Goal: Task Accomplishment & Management: Manage account settings

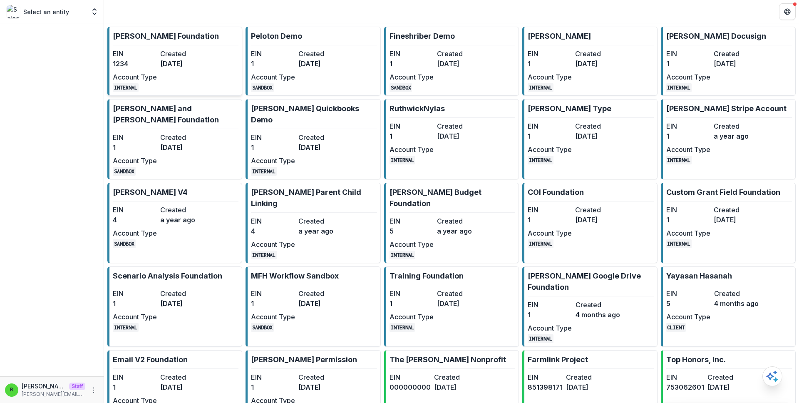
click at [189, 66] on dd "3 years ago" at bounding box center [182, 64] width 44 height 10
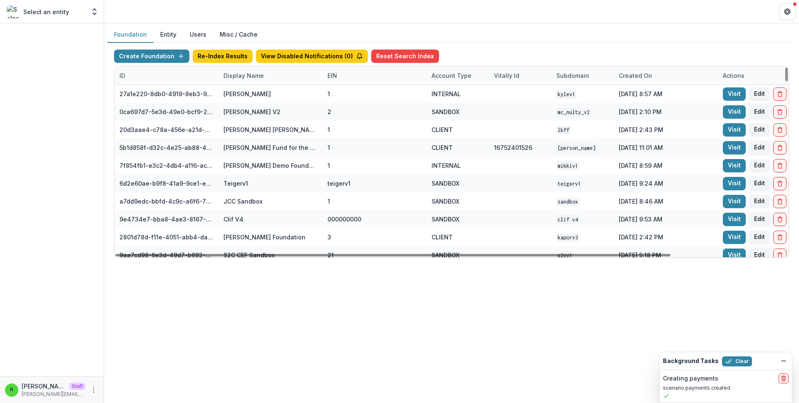
click at [261, 73] on div "Display Name" at bounding box center [244, 75] width 50 height 9
click at [270, 96] on input at bounding box center [270, 94] width 100 height 13
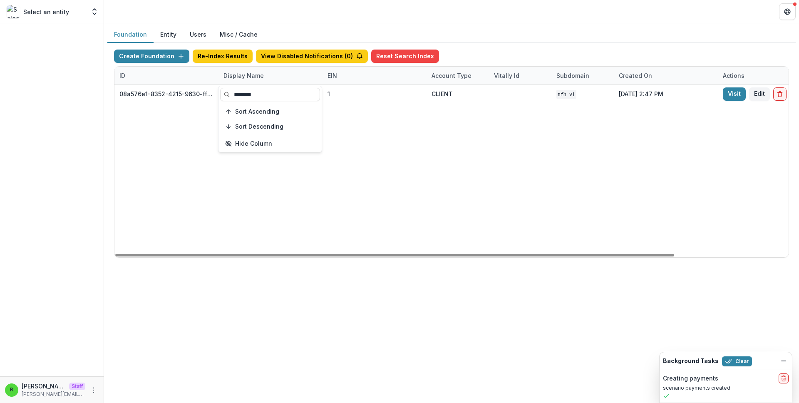
type input "********"
click at [407, 134] on div "08a576e1-8352-4215-9630-ff0d35d85970 Missouri Foundation for Health 1 CLIENT MF…" at bounding box center [521, 171] width 812 height 172
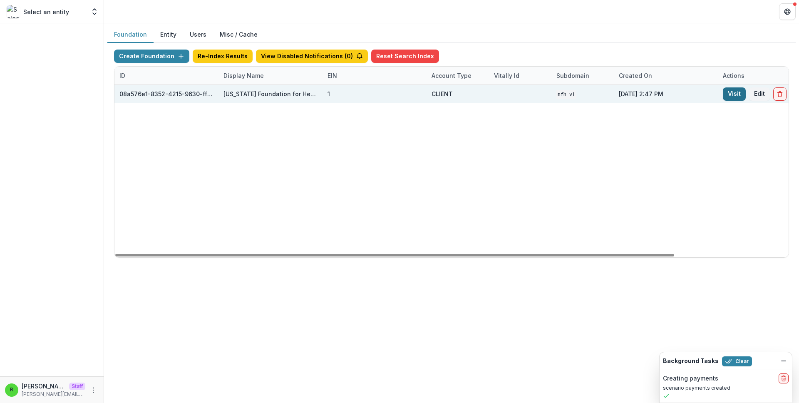
click at [727, 95] on link "Visit" at bounding box center [734, 93] width 23 height 13
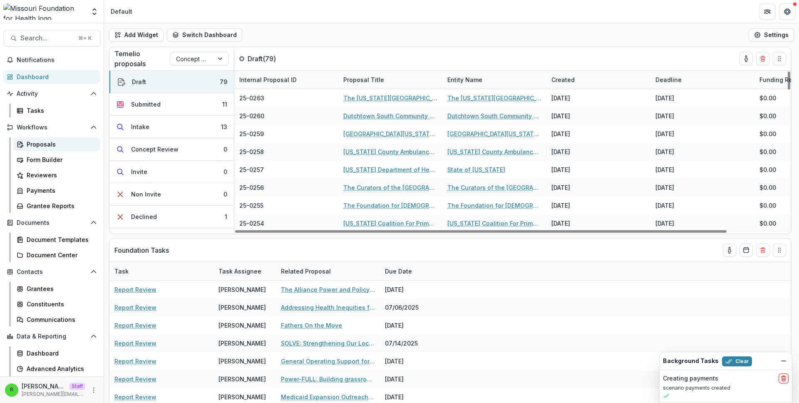
click at [49, 149] on link "Proposals" at bounding box center [56, 144] width 87 height 14
click at [334, 38] on div "Add Widget Switch Dashboard Default DLS Dashboard New Dashboard Settings" at bounding box center [451, 34] width 695 height 23
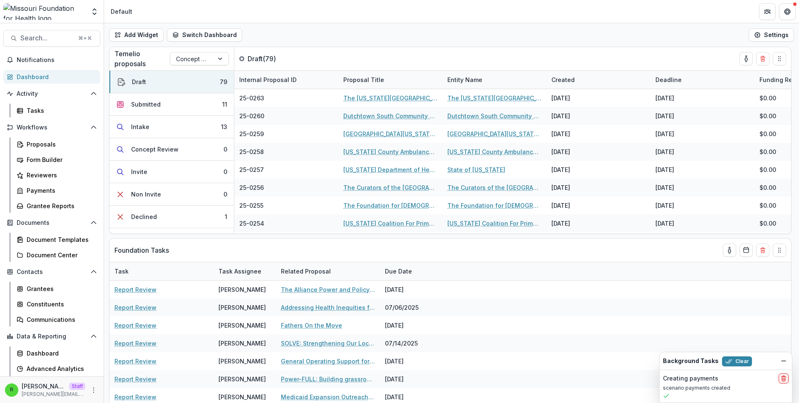
click at [334, 38] on div "Add Widget Switch Dashboard Default DLS Dashboard New Dashboard Settings" at bounding box center [451, 34] width 695 height 23
click at [92, 388] on icon "More" at bounding box center [93, 390] width 7 height 7
click at [129, 373] on link "User Settings" at bounding box center [146, 373] width 89 height 14
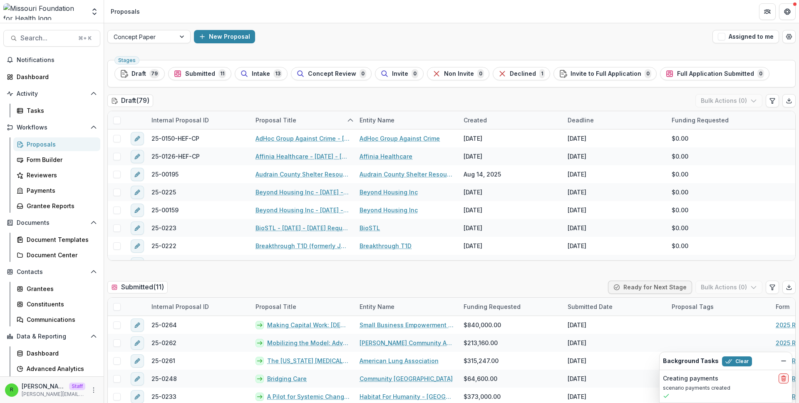
click at [398, 47] on div "Concept Paper New Proposal Assigned to me" at bounding box center [451, 36] width 695 height 27
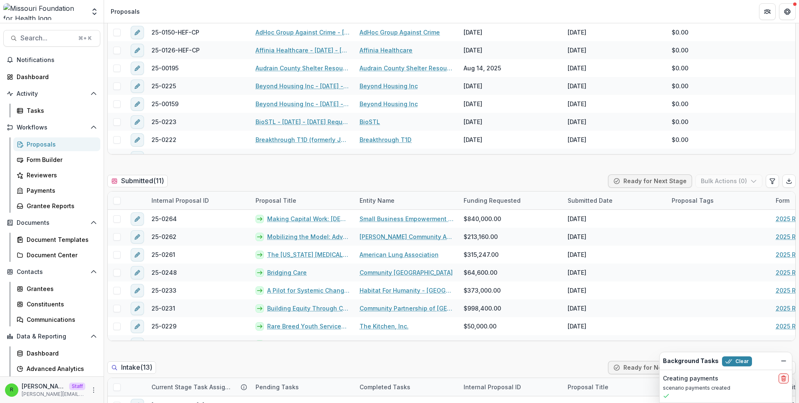
scroll to position [109, 0]
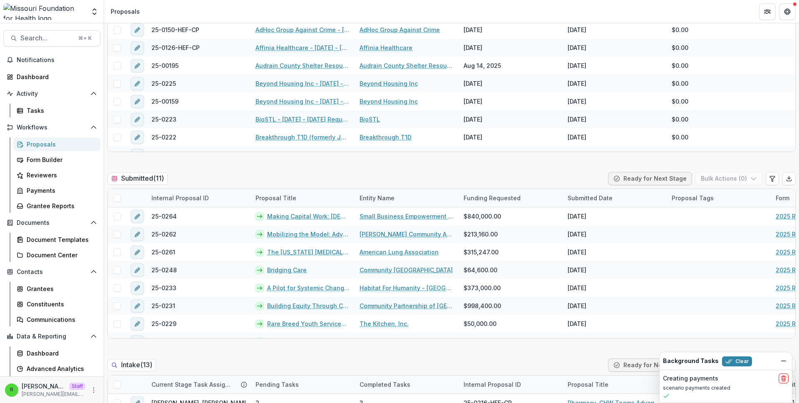
click at [343, 178] on div "Submitted ( 11 ) Ready for Next Stage Bulk Actions ( 0 )" at bounding box center [451, 180] width 689 height 17
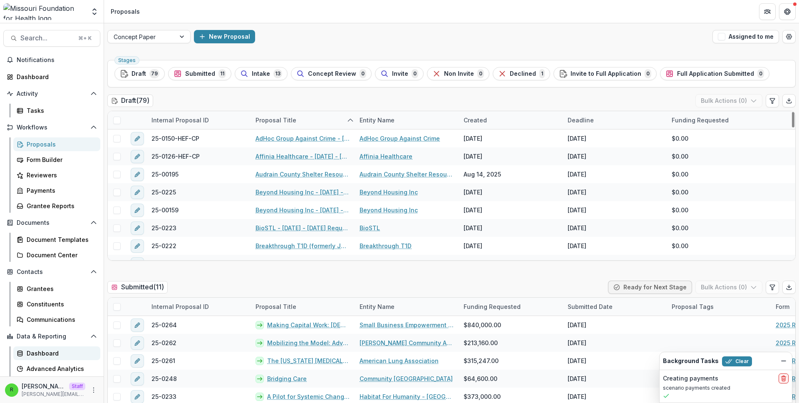
scroll to position [15, 0]
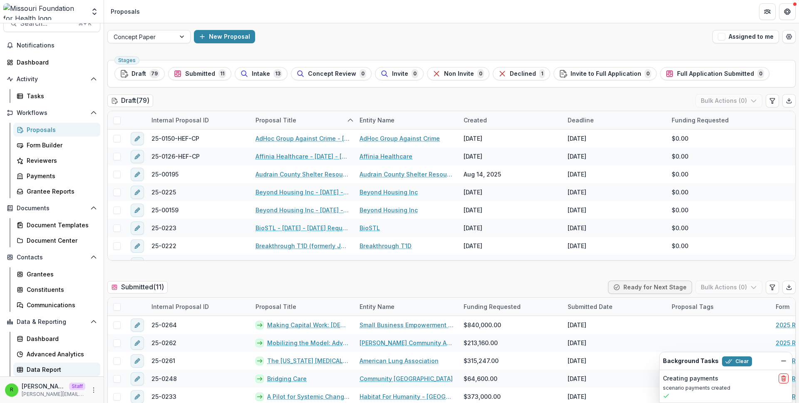
click at [57, 371] on div "Data Report" at bounding box center [60, 369] width 67 height 9
type input "**********"
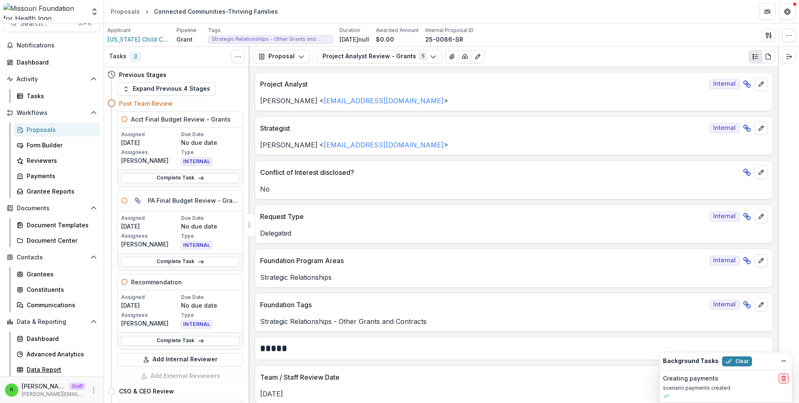
scroll to position [87, 0]
click at [430, 59] on icon "button" at bounding box center [433, 56] width 7 height 7
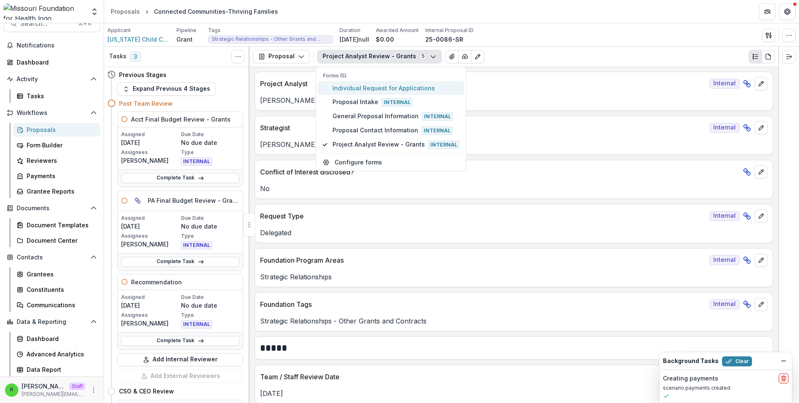
click at [417, 82] on button "Individual Request for Applications" at bounding box center [391, 88] width 147 height 14
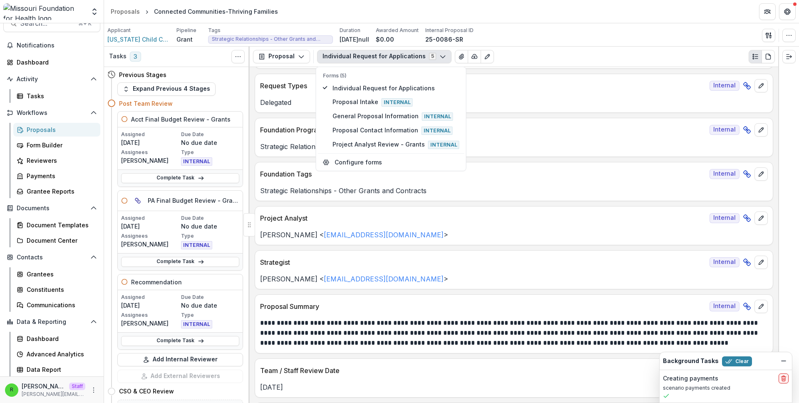
scroll to position [2566, 0]
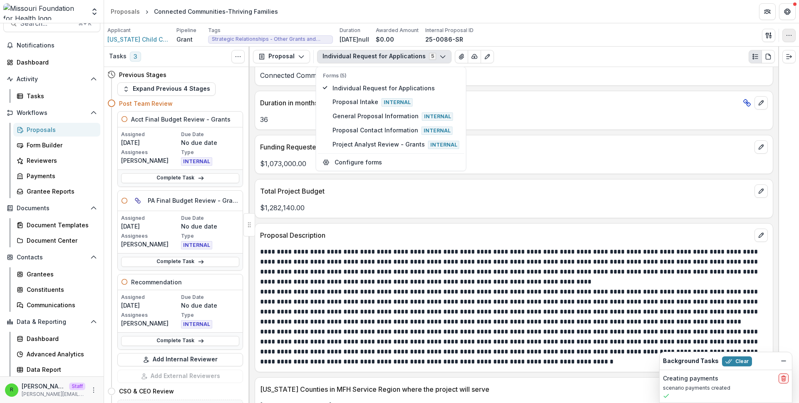
click at [788, 37] on icon "button" at bounding box center [789, 35] width 7 height 7
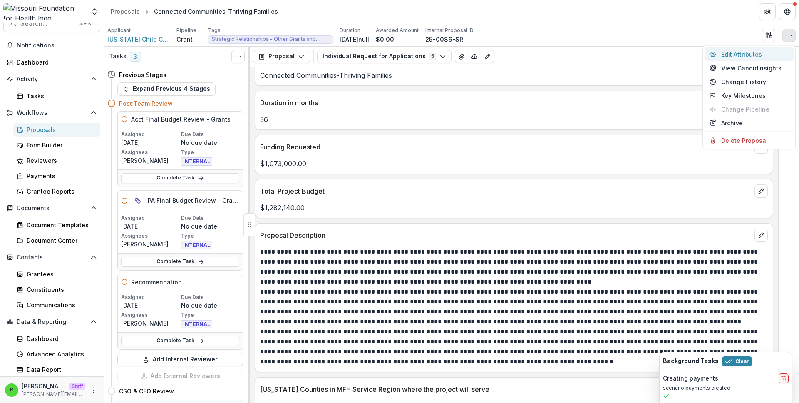
click at [757, 59] on button "Edit Attributes" at bounding box center [749, 54] width 89 height 14
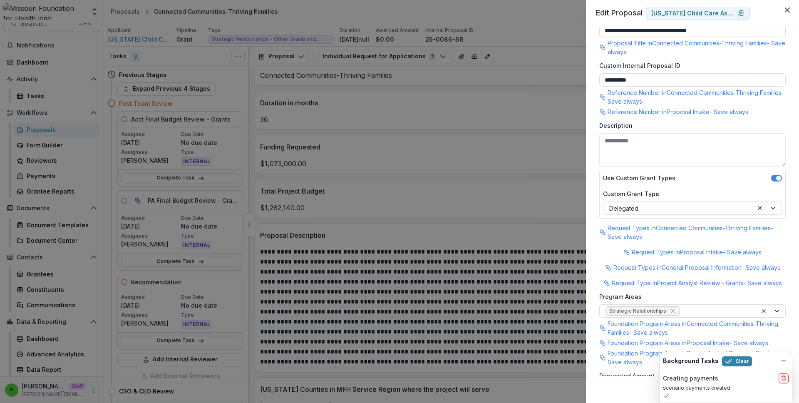
scroll to position [30, 0]
click at [538, 197] on div "**********" at bounding box center [399, 201] width 799 height 403
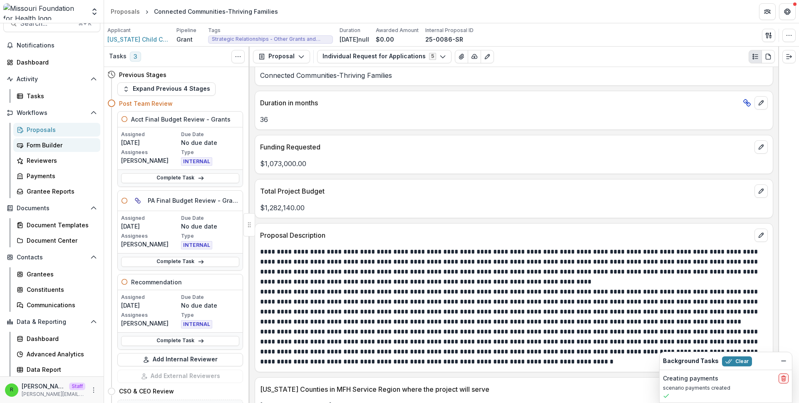
click at [45, 141] on div "Form Builder" at bounding box center [60, 145] width 67 height 9
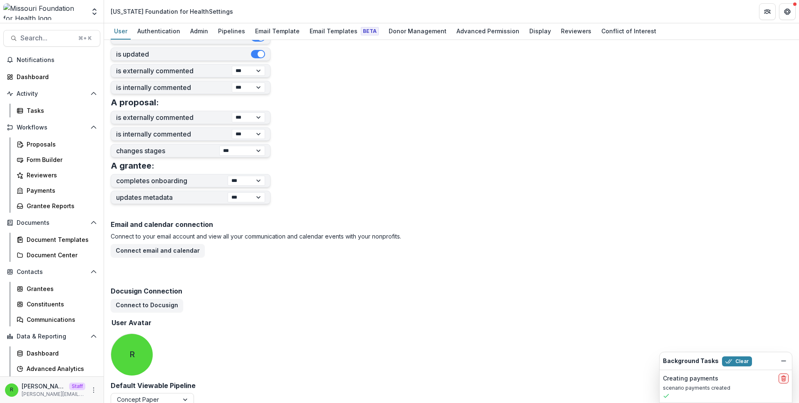
scroll to position [282, 0]
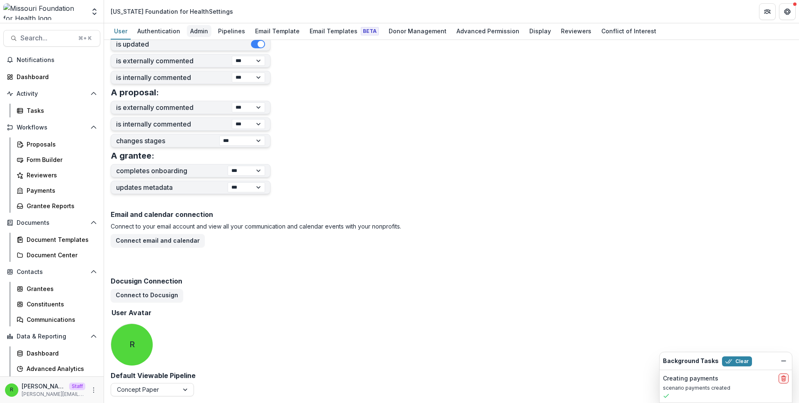
click at [192, 29] on div "Admin" at bounding box center [199, 31] width 25 height 12
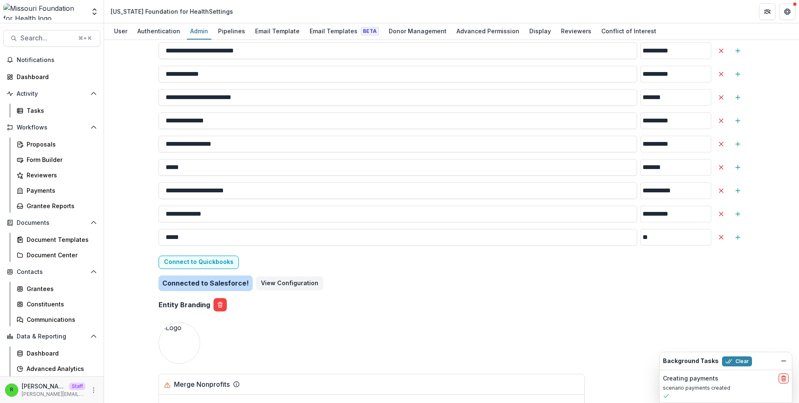
scroll to position [2772, 0]
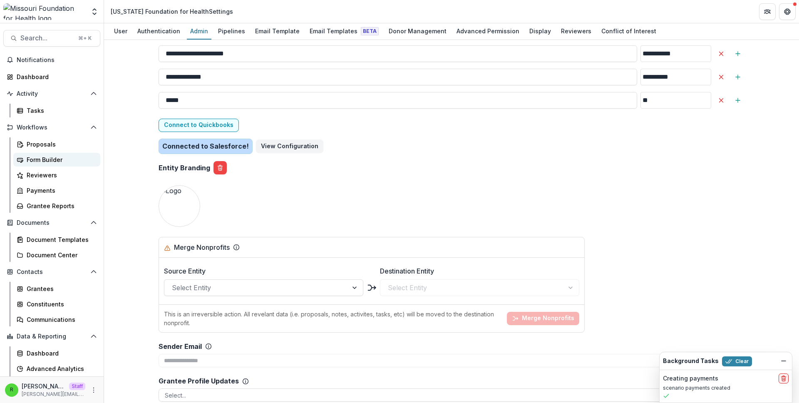
click at [81, 159] on div "Form Builder" at bounding box center [60, 159] width 67 height 9
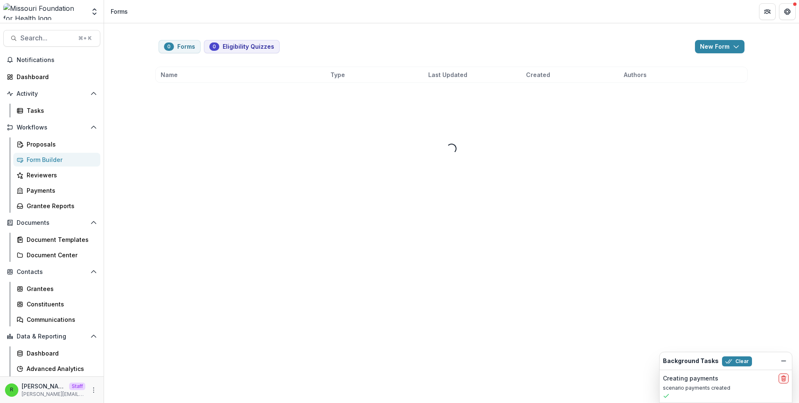
click at [339, 51] on div "0 Forms 0 Eligibility Quizzes New Form New Eligibility Quiz New Form" at bounding box center [452, 46] width 586 height 13
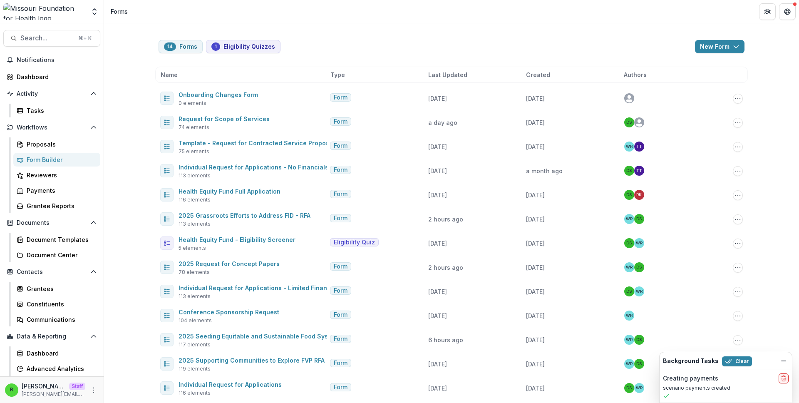
click at [343, 45] on div "14 Forms 1 Eligibility Quizzes New Form New Eligibility Quiz New Form" at bounding box center [452, 46] width 586 height 13
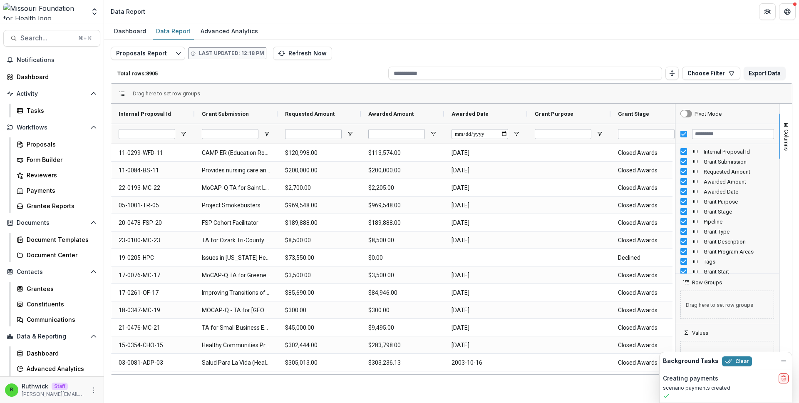
click at [686, 138] on div at bounding box center [728, 134] width 104 height 20
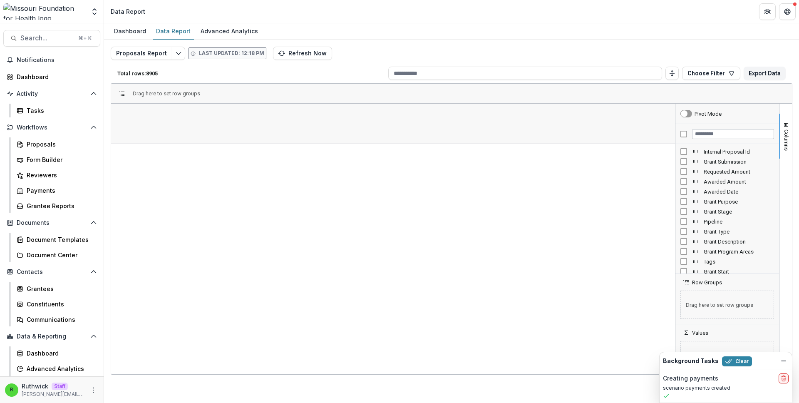
click at [683, 156] on div "Internal Proposal Id" at bounding box center [728, 152] width 94 height 10
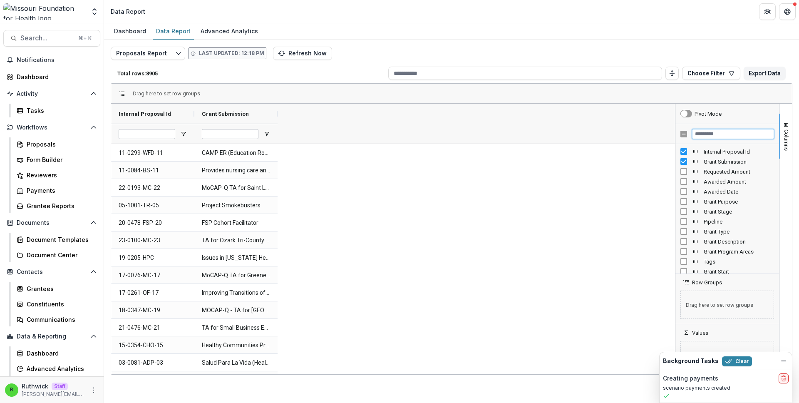
click at [712, 135] on input "Filter Columns Input" at bounding box center [733, 134] width 82 height 10
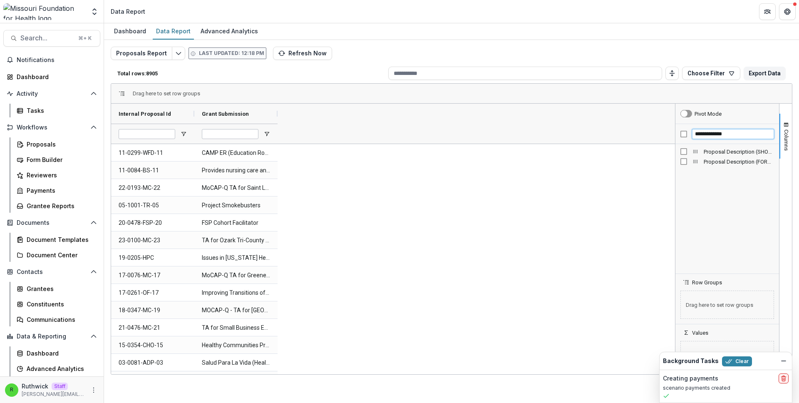
type input "**********"
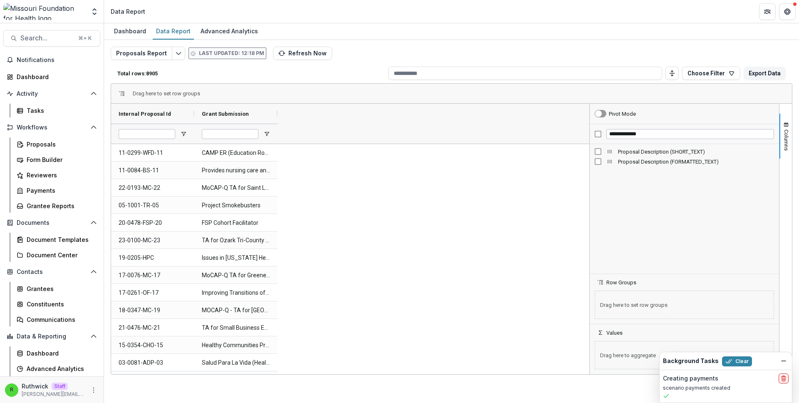
drag, startPoint x: 676, startPoint y: 168, endPoint x: 587, endPoint y: 161, distance: 89.0
click at [590, 161] on div at bounding box center [590, 239] width 2 height 271
click at [632, 132] on input "**********" at bounding box center [690, 134] width 167 height 10
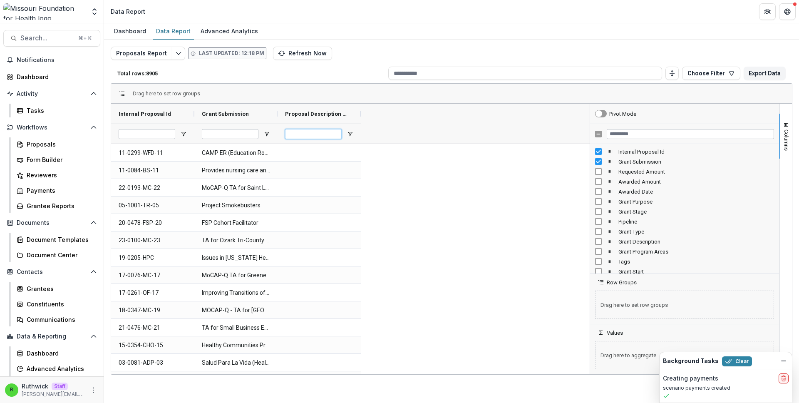
click at [328, 133] on input "Proposal Description (FORMATTED_TEXT) Filter Input" at bounding box center [313, 134] width 57 height 10
drag, startPoint x: 359, startPoint y: 115, endPoint x: 430, endPoint y: 117, distance: 70.4
click at [381, 117] on div at bounding box center [379, 114] width 3 height 20
click at [424, 114] on div "Proposal Description (FORMATTED_TEXT)" at bounding box center [355, 114] width 154 height 20
click at [421, 113] on span at bounding box center [420, 113] width 7 height 7
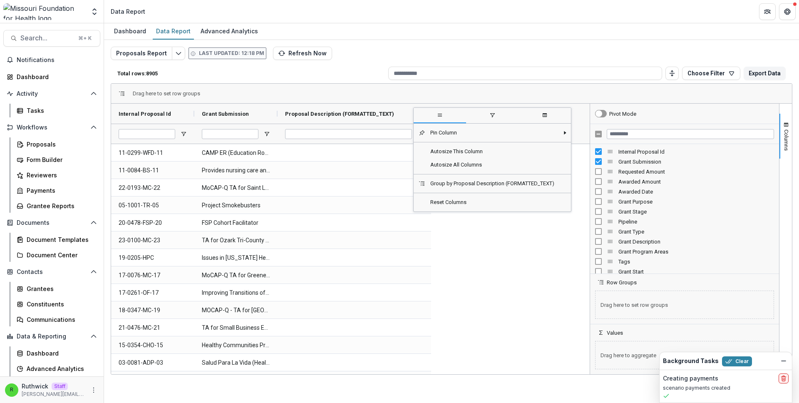
click at [494, 116] on span "filter" at bounding box center [492, 115] width 7 height 7
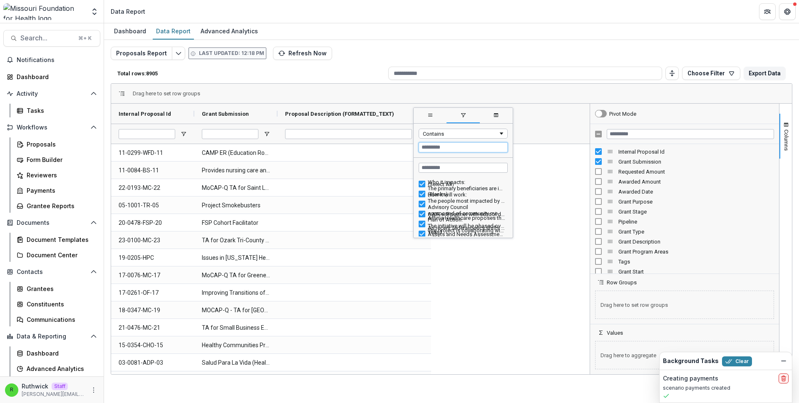
click at [479, 152] on input "Filter Value" at bounding box center [463, 147] width 89 height 10
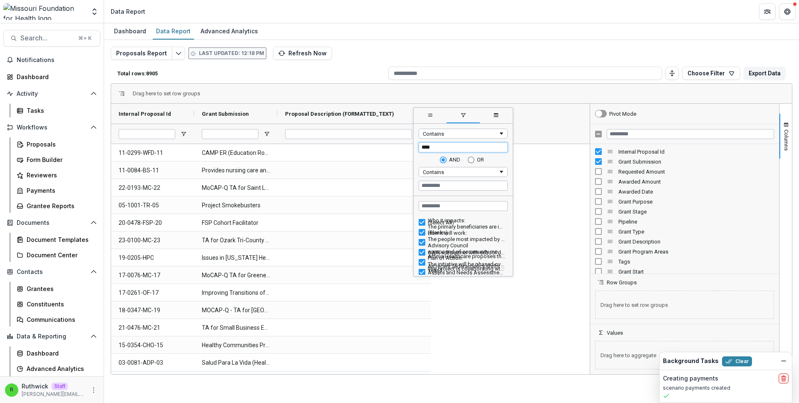
type input "*****"
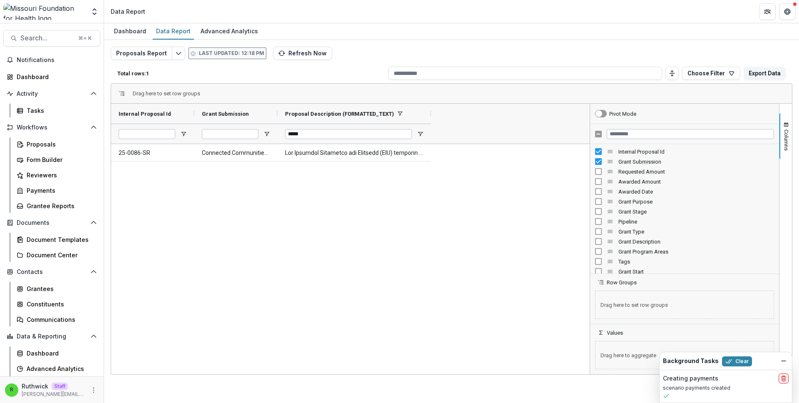
click at [349, 204] on div "25-0086-SR Connected Communities-Thriving Families" at bounding box center [350, 259] width 479 height 230
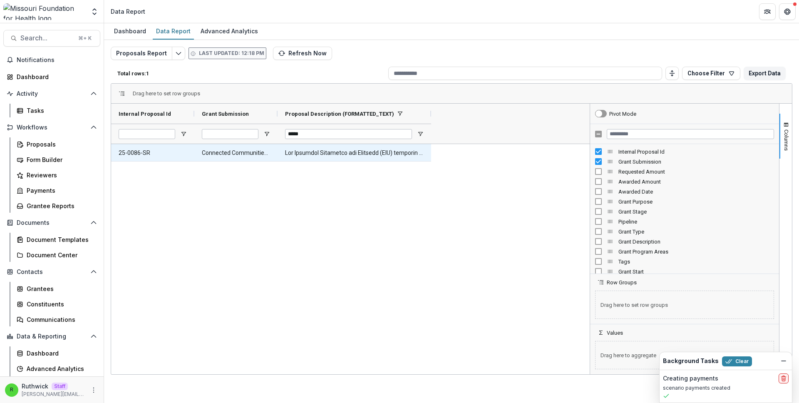
click at [154, 156] on Id-726 "25-0086-SR" at bounding box center [153, 152] width 68 height 17
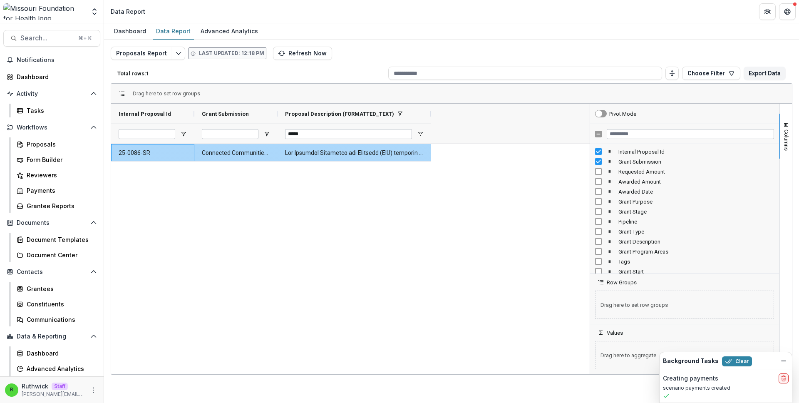
click at [154, 156] on Id-726 "25-0086-SR" at bounding box center [153, 152] width 68 height 17
copy Id-726 "25-0086-SR"
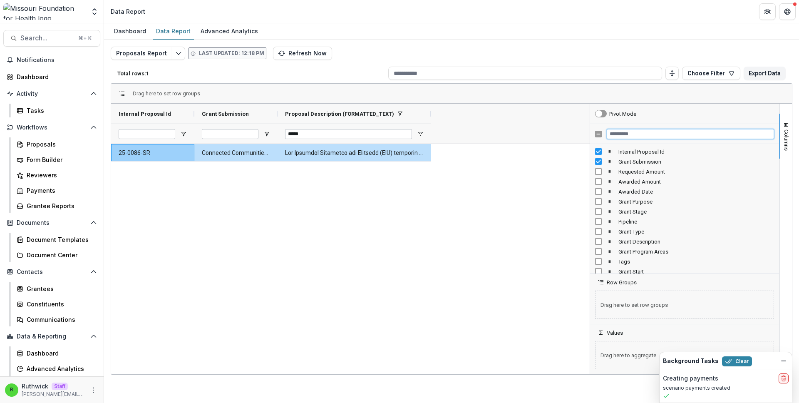
click at [670, 134] on input "Filter Columns Input" at bounding box center [690, 134] width 167 height 10
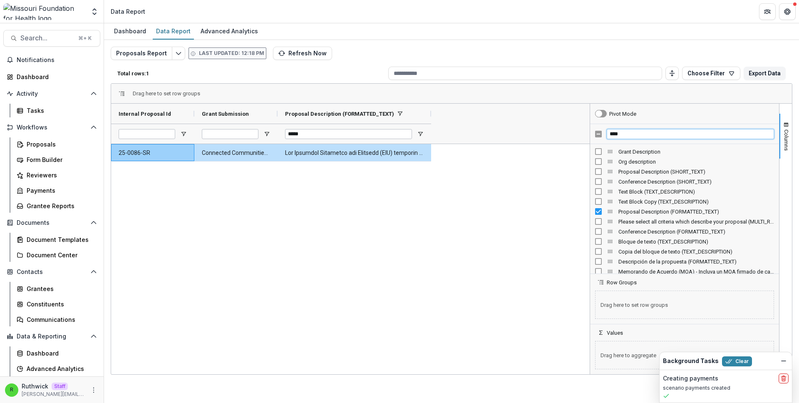
type input "****"
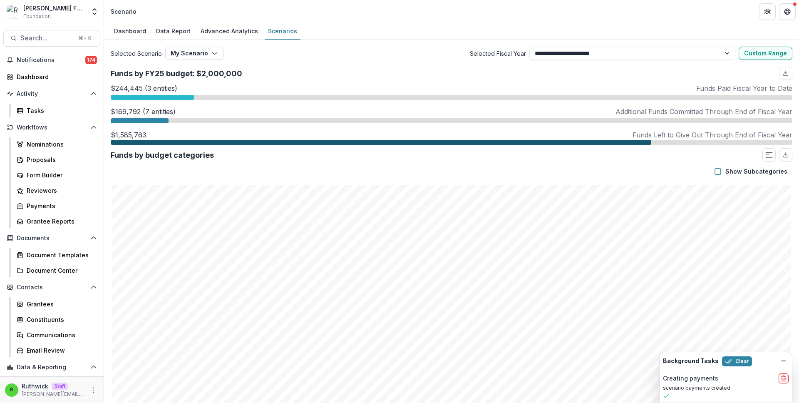
select select "**********"
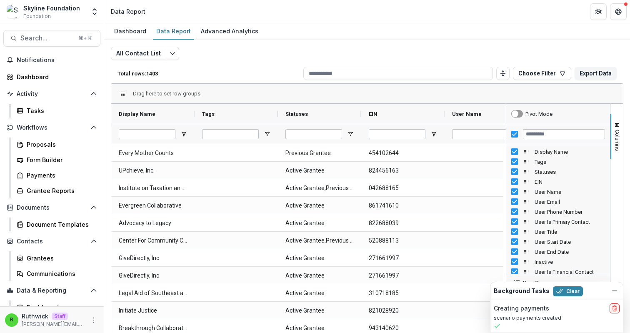
click at [274, 77] on div "Total rows: 1403 Choose Filter Personal Filters Team Filters Temelio Filters No…" at bounding box center [367, 73] width 512 height 20
click at [571, 292] on button "Clear" at bounding box center [568, 291] width 30 height 10
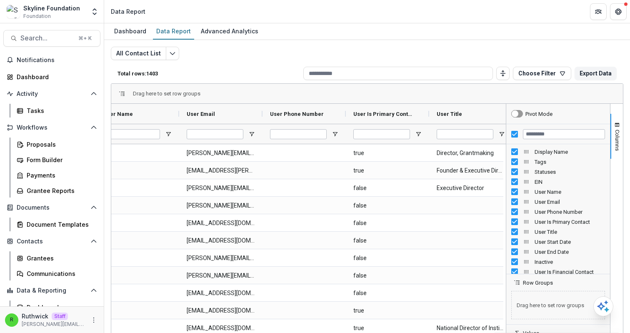
click at [220, 127] on div at bounding box center [215, 134] width 57 height 20
click at [213, 128] on div at bounding box center [215, 134] width 57 height 20
click at [221, 133] on input "User Email Filter Input" at bounding box center [215, 134] width 57 height 10
paste input "**********"
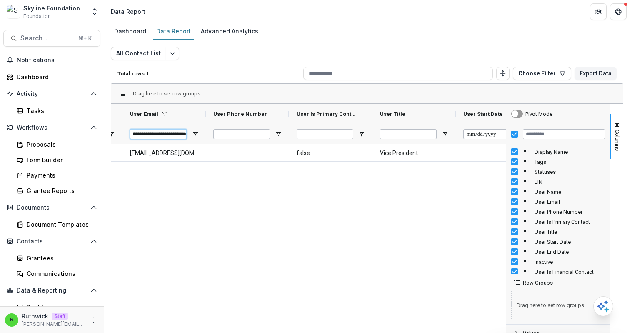
scroll to position [0, 566]
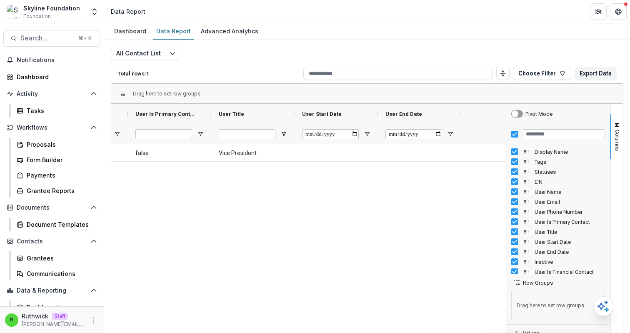
type input "**********"
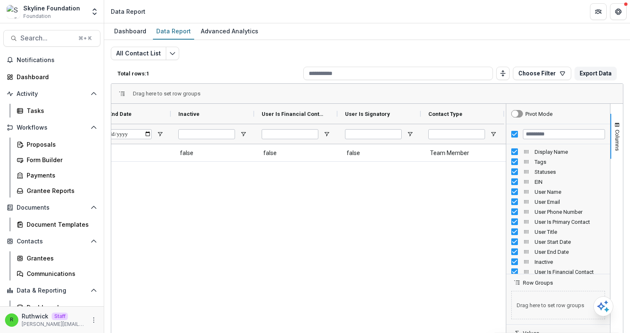
scroll to position [0, 820]
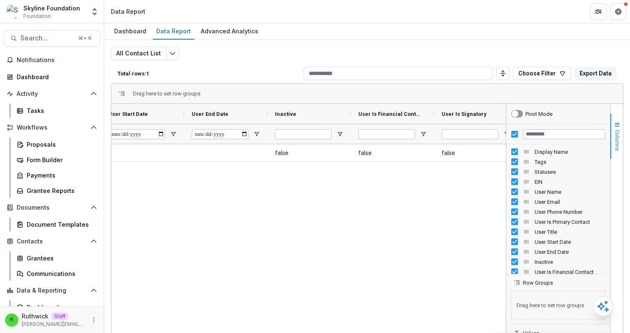
click at [617, 141] on span "Columns" at bounding box center [617, 139] width 6 height 21
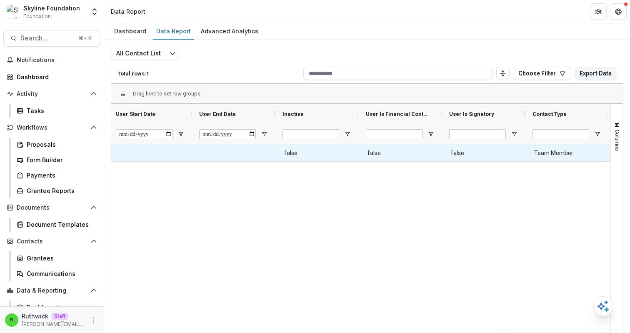
scroll to position [0, 418]
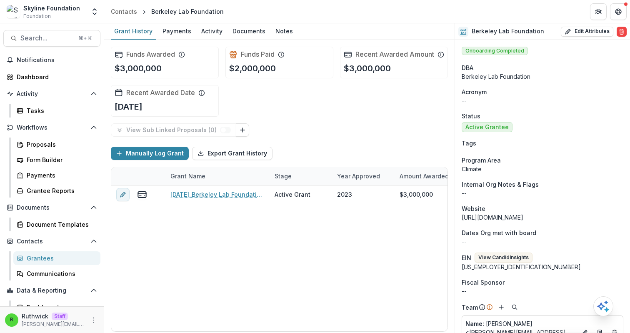
scroll to position [361, 0]
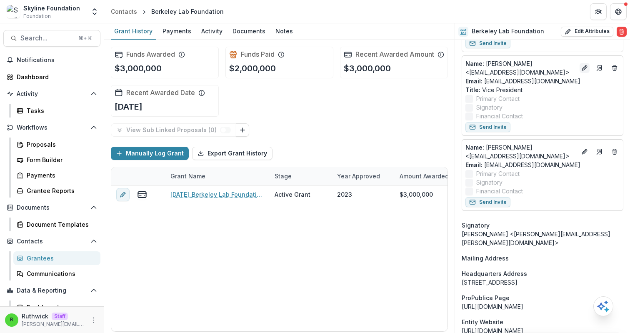
click at [583, 65] on icon "Edit" at bounding box center [584, 68] width 7 height 7
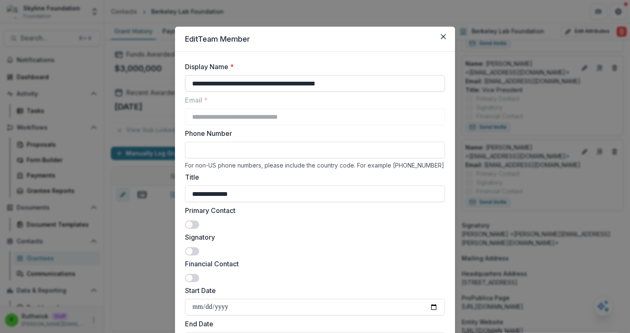
click at [257, 84] on input "**********" at bounding box center [315, 83] width 260 height 17
click at [231, 85] on input "**********" at bounding box center [315, 83] width 260 height 17
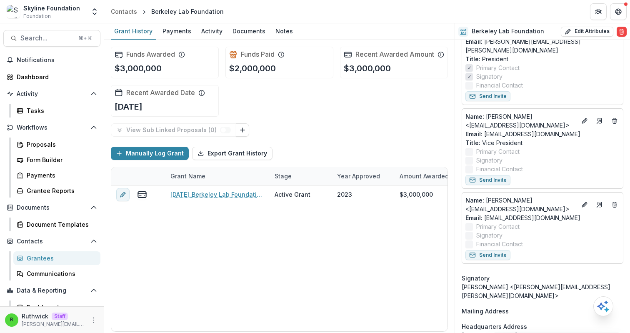
scroll to position [306, 0]
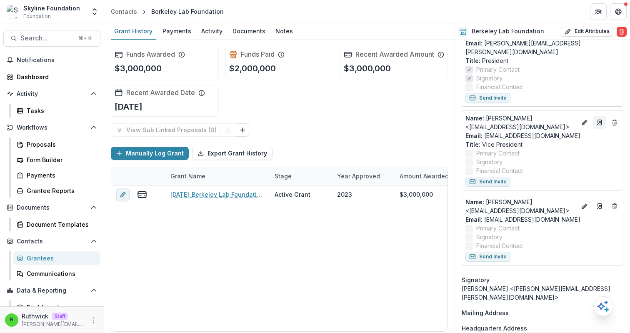
click at [598, 119] on icon "Go to contact" at bounding box center [599, 122] width 7 height 7
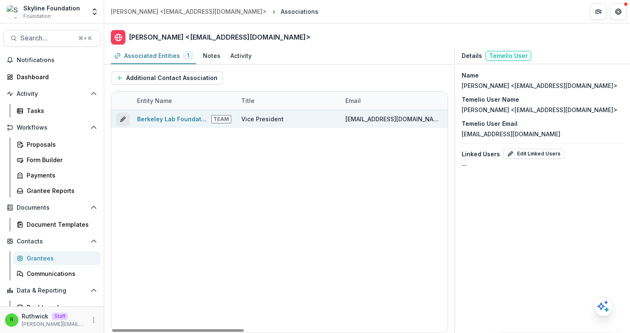
click at [124, 121] on icon "edit" at bounding box center [123, 119] width 7 height 7
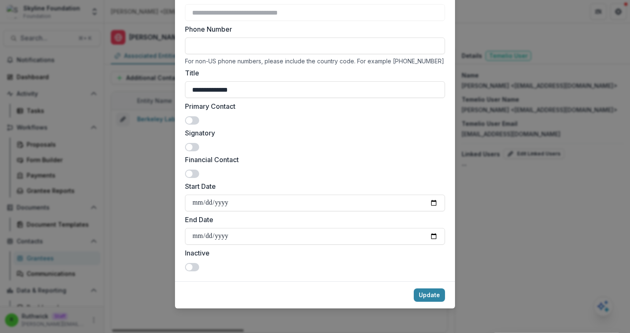
scroll to position [86, 0]
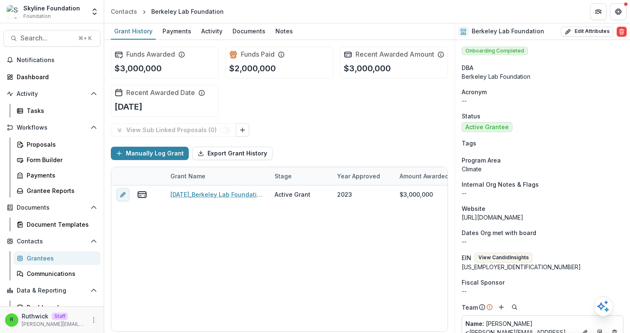
scroll to position [256, 0]
